Goal: Navigation & Orientation: Go to known website

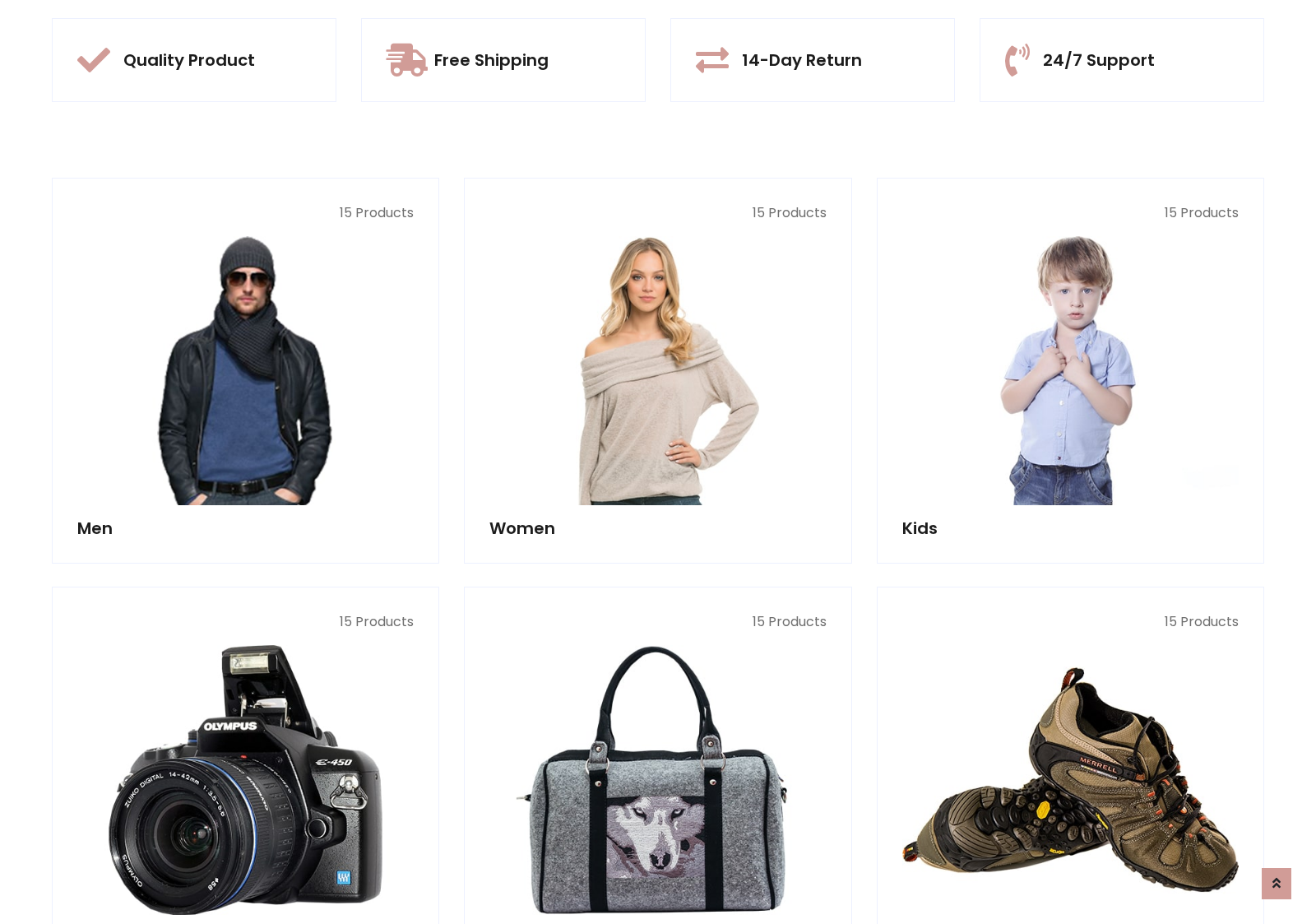
scroll to position [1548, 0]
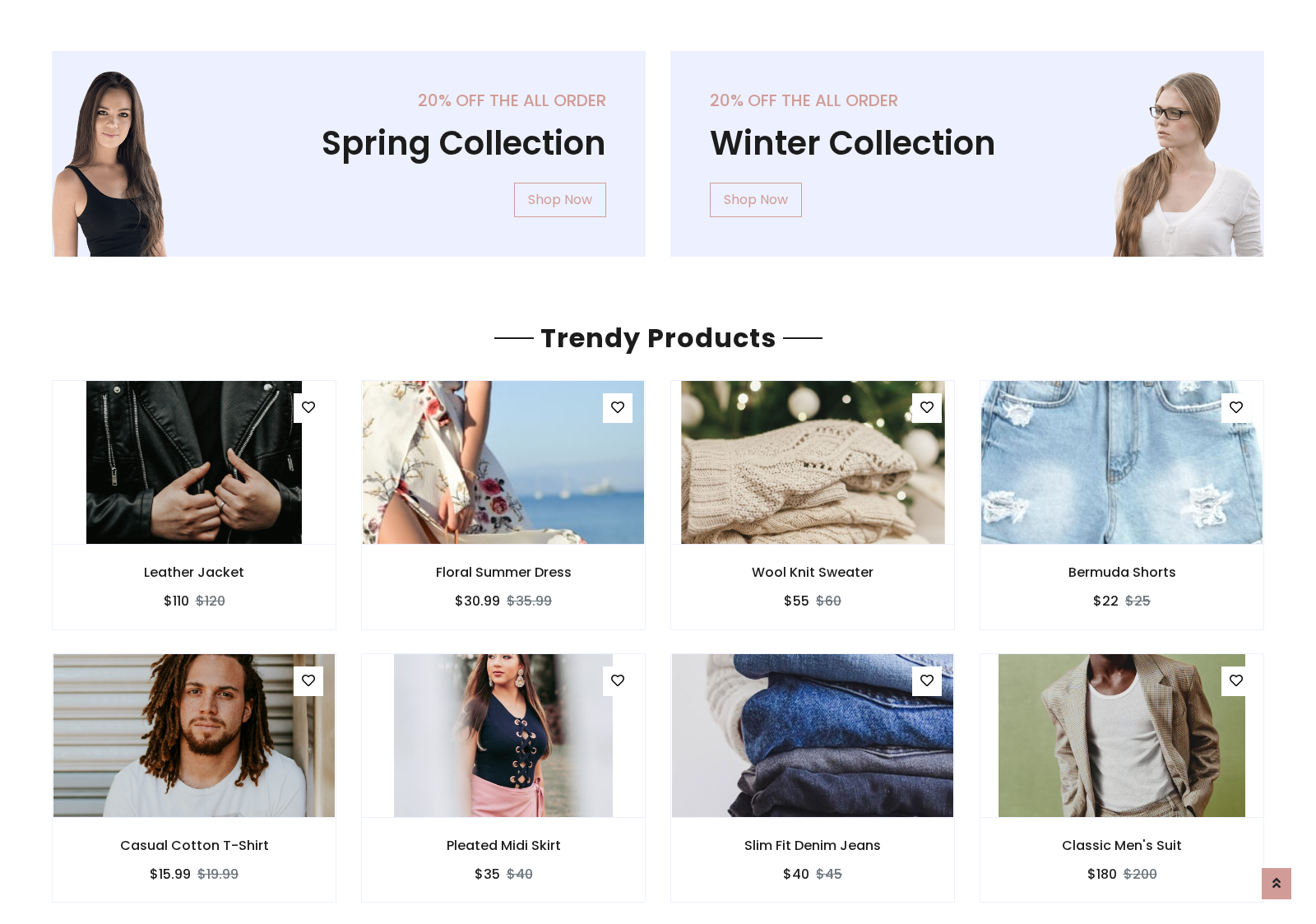
click at [813, 461] on img at bounding box center [812, 462] width 263 height 395
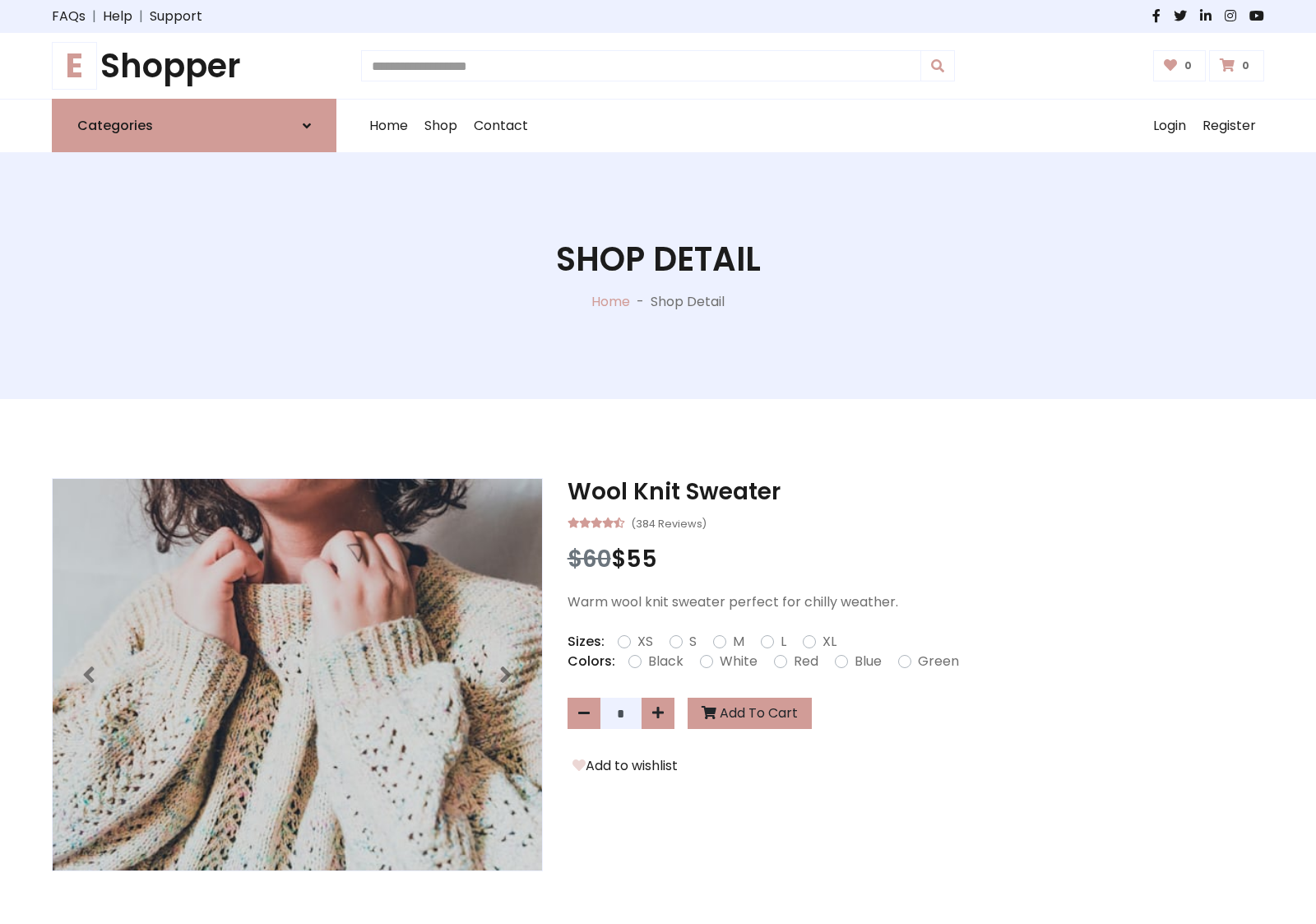
click at [194, 66] on h1 "E Shopper" at bounding box center [194, 66] width 285 height 39
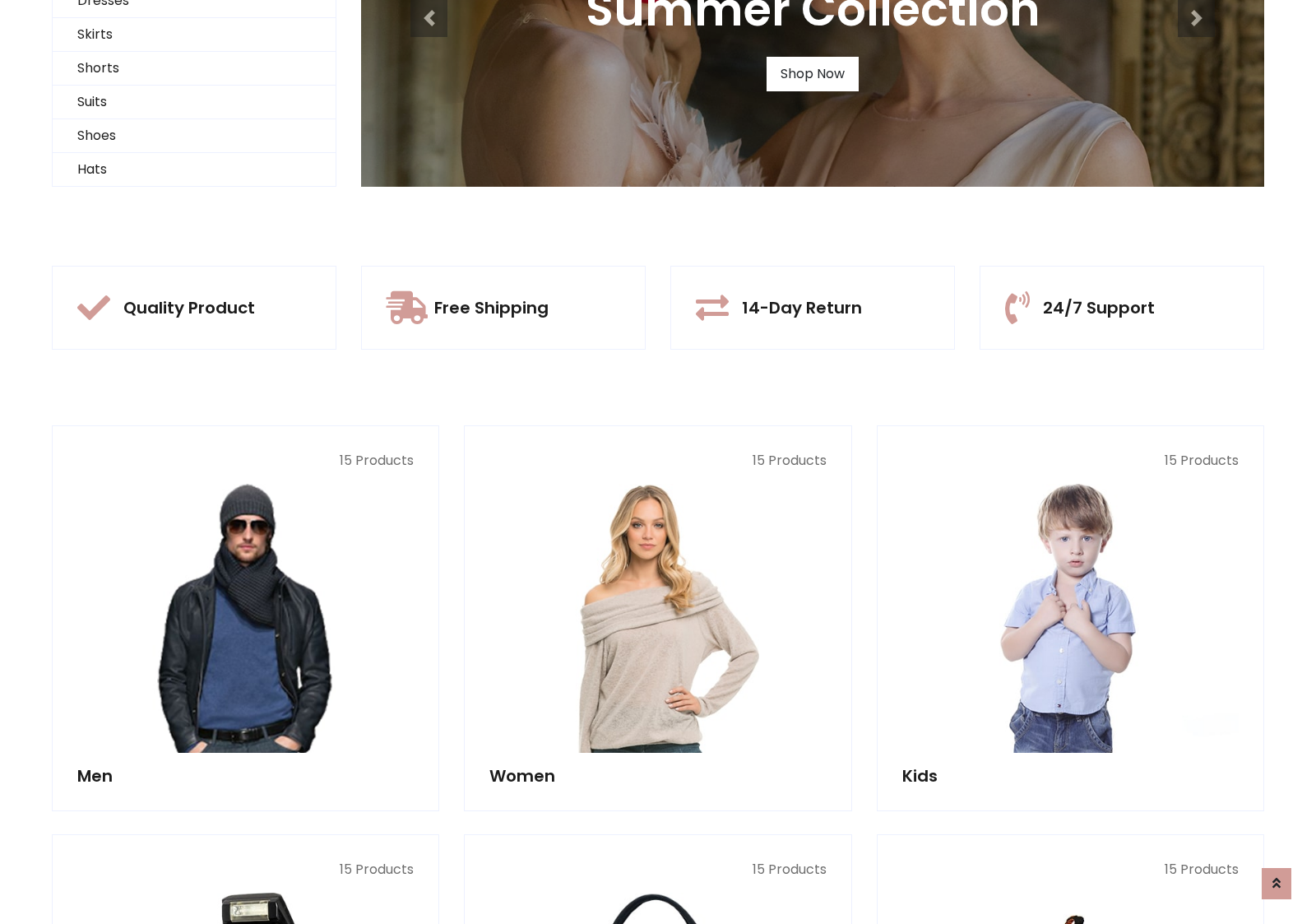
scroll to position [159, 0]
